Goal: Information Seeking & Learning: Learn about a topic

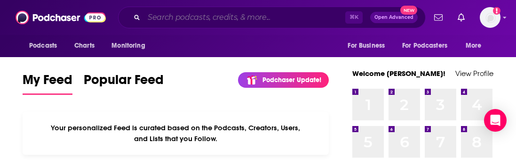
click at [220, 20] on input "Search podcasts, credits, & more..." at bounding box center [244, 17] width 201 height 15
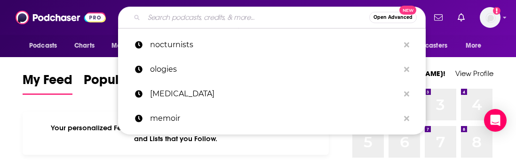
paste input "Disability Visibility,”"
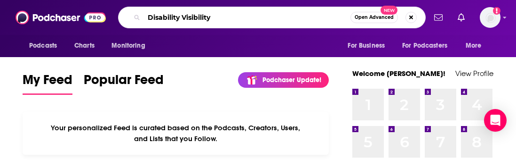
type input "Disability Visibility"
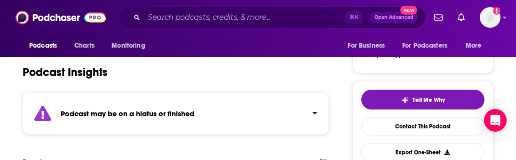
scroll to position [177, 0]
